Goal: Information Seeking & Learning: Learn about a topic

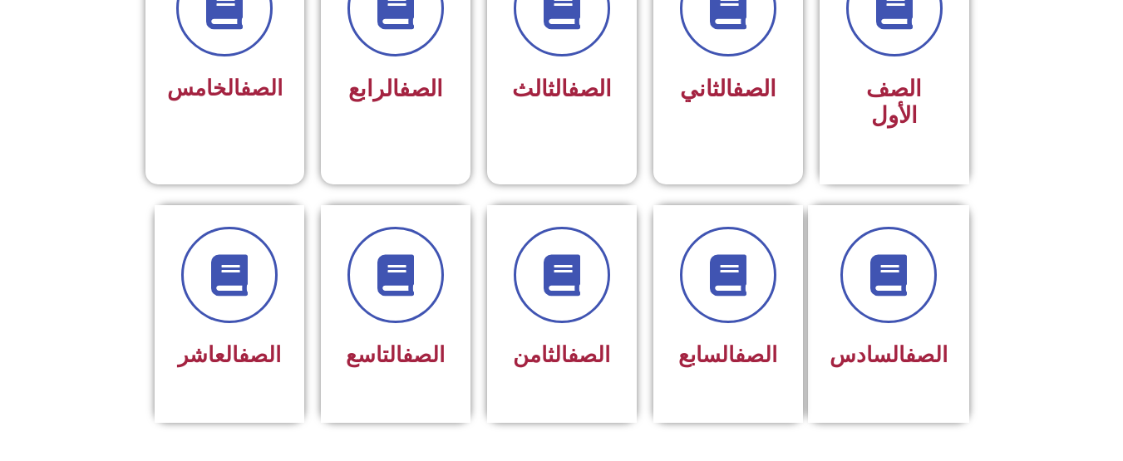
scroll to position [529, 0]
click at [247, 342] on link "الصف" at bounding box center [260, 354] width 42 height 25
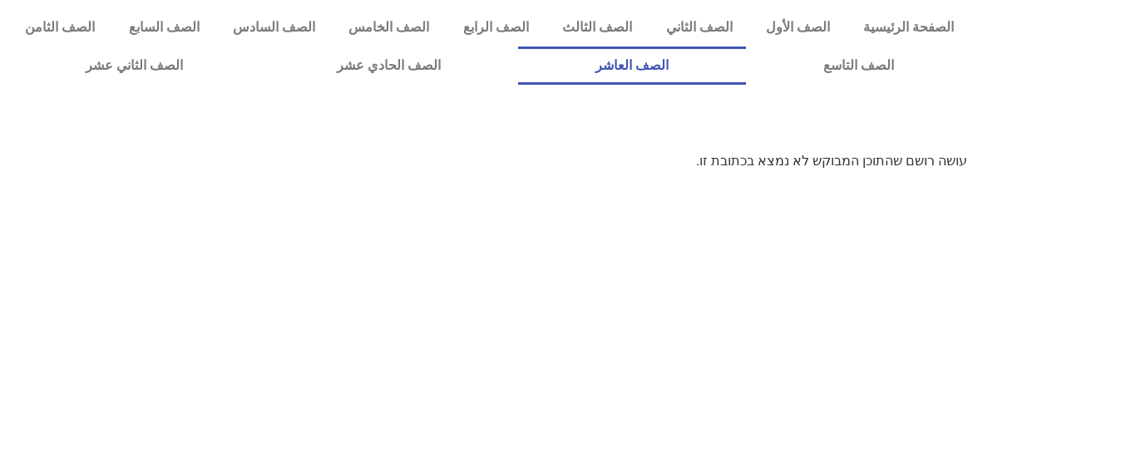
click at [746, 66] on link "الصف العاشر" at bounding box center [632, 66] width 228 height 38
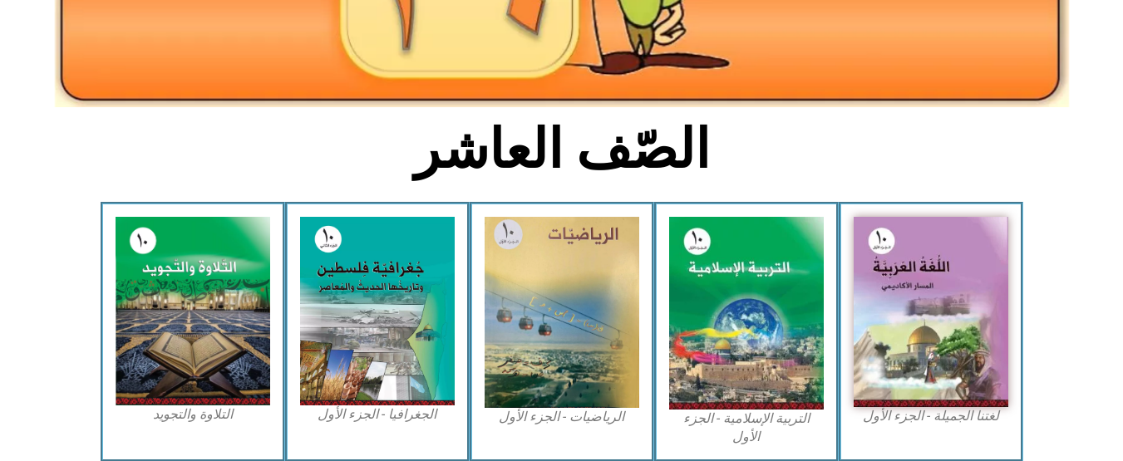
scroll to position [363, 0]
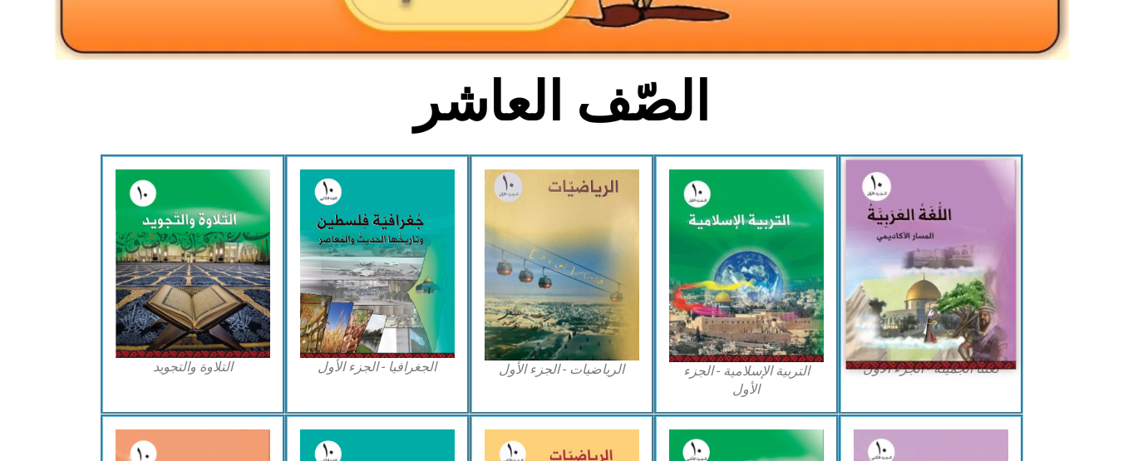
click at [993, 270] on img at bounding box center [930, 264] width 170 height 209
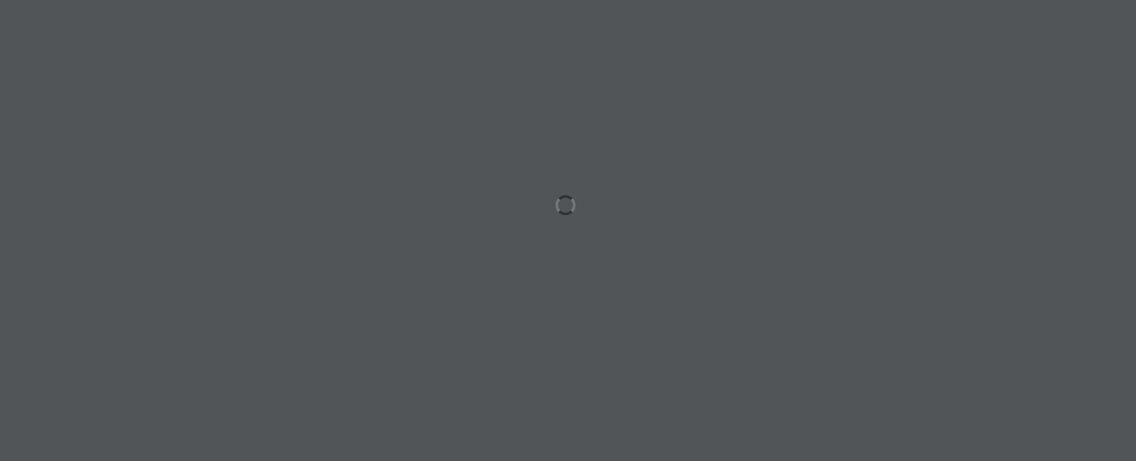
click at [675, 210] on div at bounding box center [568, 230] width 1136 height 461
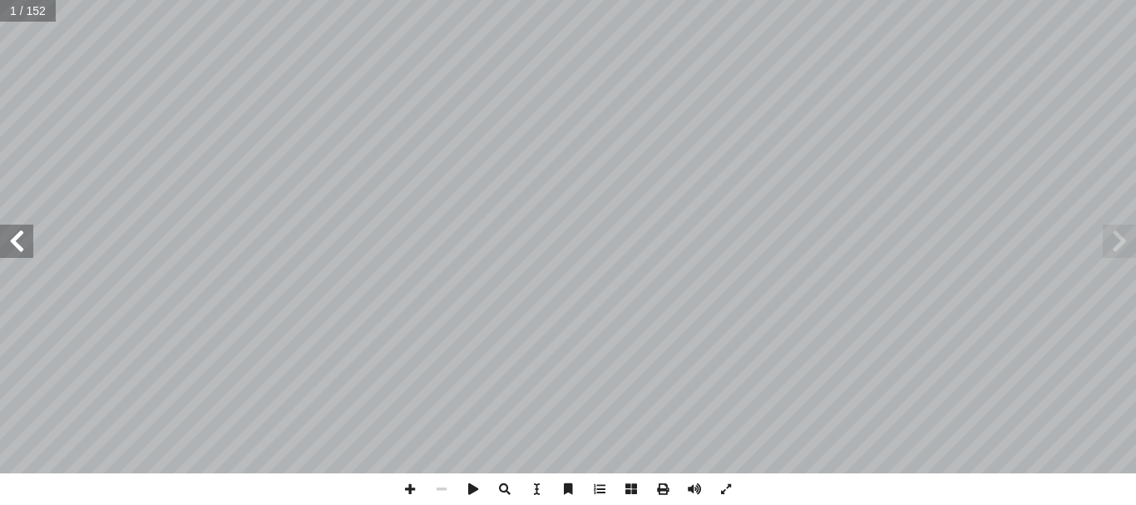
click at [1111, 244] on span at bounding box center [1118, 240] width 33 height 33
click at [14, 249] on span at bounding box center [16, 240] width 33 height 33
click at [12, 242] on span at bounding box center [16, 240] width 33 height 33
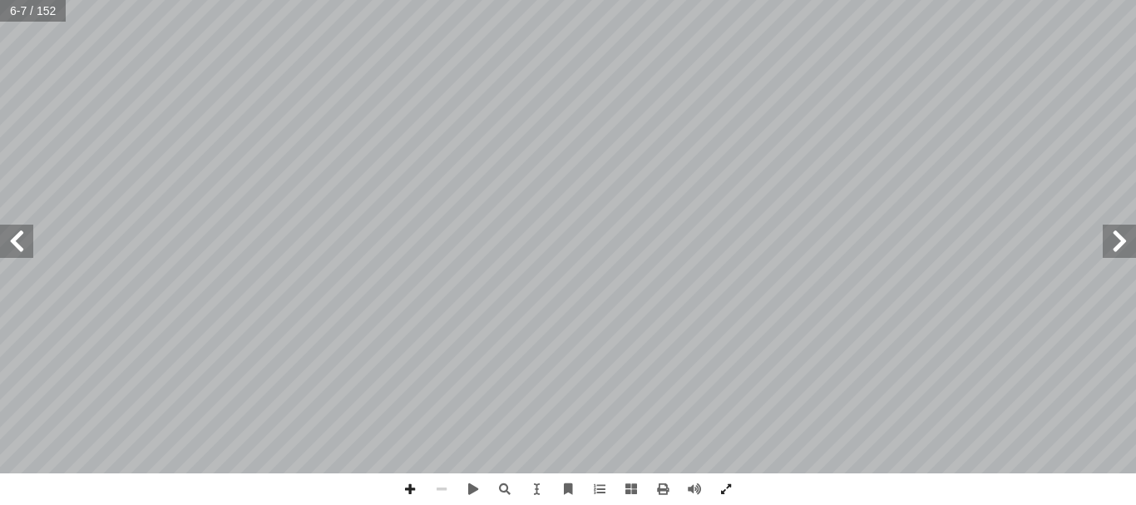
click at [12, 242] on span at bounding box center [16, 240] width 33 height 33
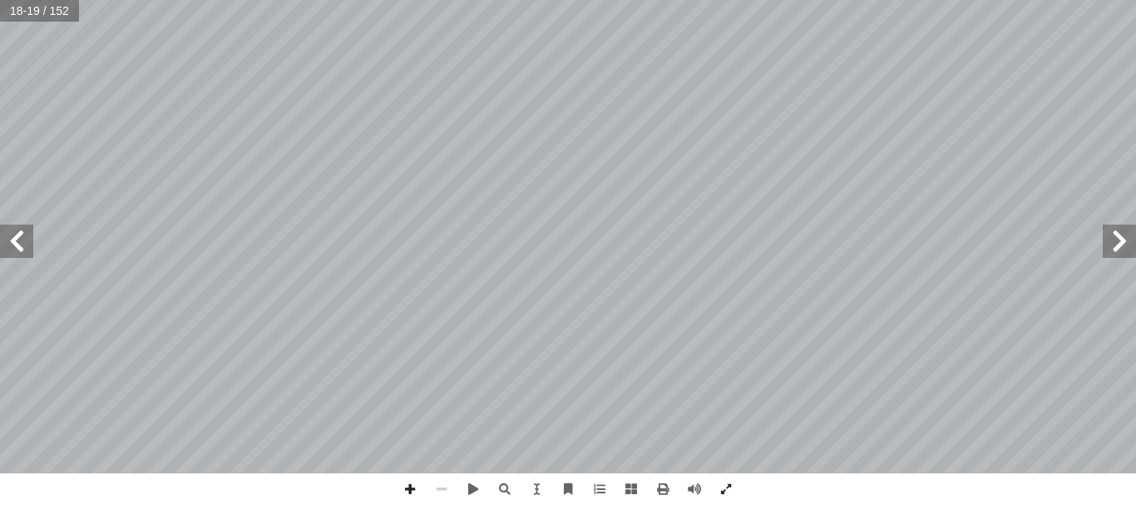
click at [12, 242] on span at bounding box center [16, 240] width 33 height 33
drag, startPoint x: 0, startPoint y: 224, endPoint x: 731, endPoint y: 485, distance: 775.9
click at [731, 461] on span at bounding box center [726, 489] width 32 height 32
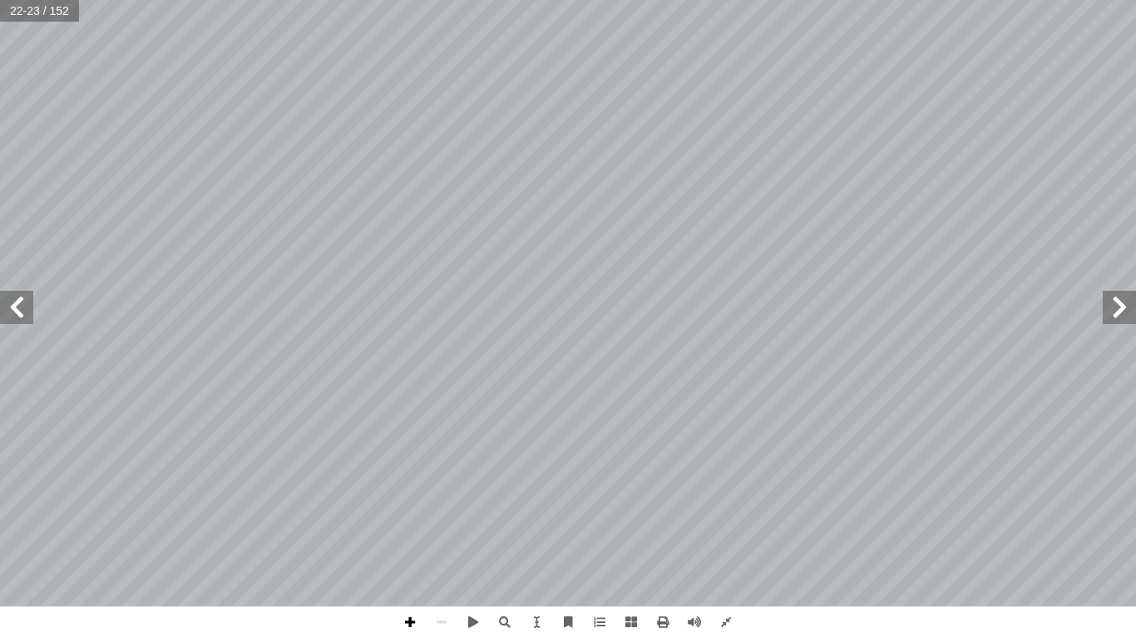
click at [409, 461] on span at bounding box center [410, 623] width 32 height 32
click at [408, 461] on span at bounding box center [410, 623] width 32 height 32
click at [438, 461] on span at bounding box center [442, 623] width 32 height 32
click at [451, 461] on span at bounding box center [442, 623] width 32 height 32
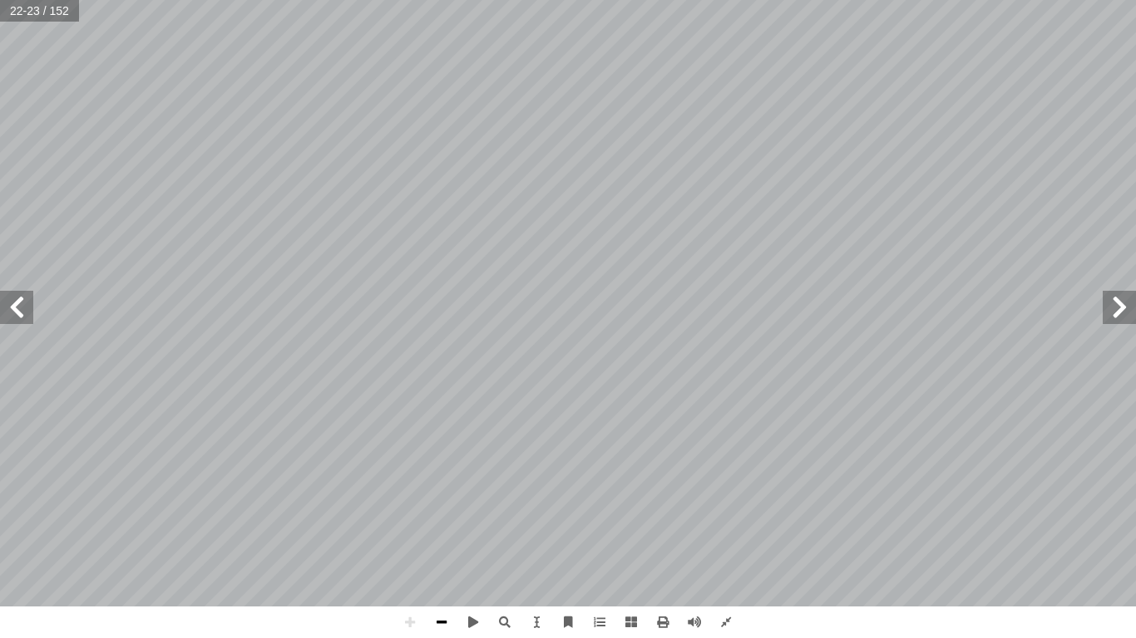
click at [446, 461] on span at bounding box center [442, 623] width 32 height 32
click at [527, 461] on div "1 ٨ : ِّ ص َّ دي الن َ ي َ ن ْ ي َ ب انية ّ الث ِ س ُ ل َ د ْ ن � � ْ ا� ِ ب � …" at bounding box center [568, 319] width 1136 height 638
click at [409, 461] on span at bounding box center [410, 623] width 32 height 32
click at [10, 310] on span at bounding box center [16, 307] width 33 height 33
click at [18, 318] on span at bounding box center [16, 307] width 33 height 33
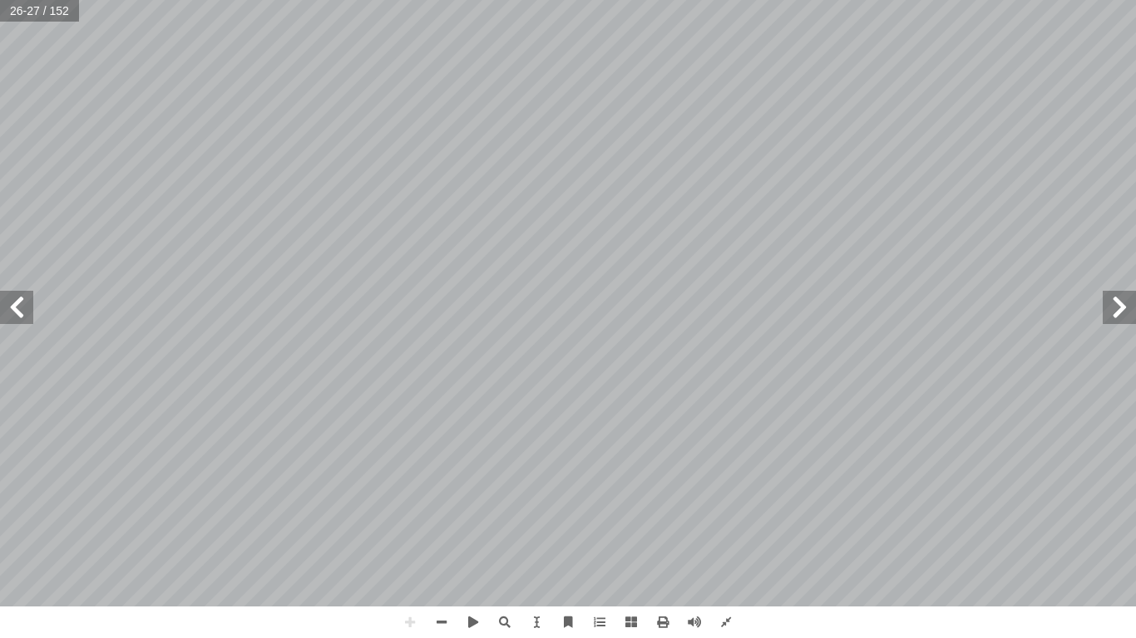
click at [1127, 313] on span at bounding box center [1118, 307] width 33 height 33
click at [938, 461] on div "٢ 0 منين � ا ِ س ُ ل َ د ْ ن � � ْ ا� ِ ام � ك ُ ح ِ ف َ ن َ ي ك ِ اشُ وا ف َ ع…" at bounding box center [568, 319] width 1136 height 638
click at [1125, 322] on span at bounding box center [1118, 307] width 33 height 33
